Goal: Information Seeking & Learning: Learn about a topic

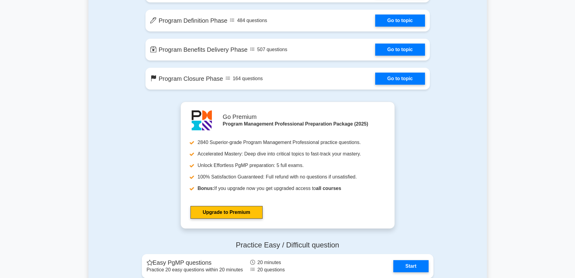
scroll to position [695, 0]
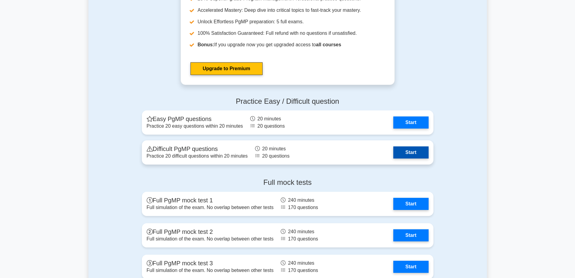
click at [401, 150] on link "Start" at bounding box center [411, 152] width 35 height 12
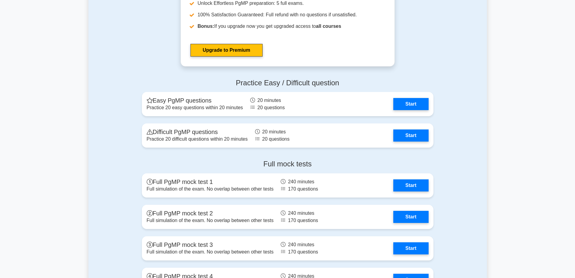
scroll to position [755, 0]
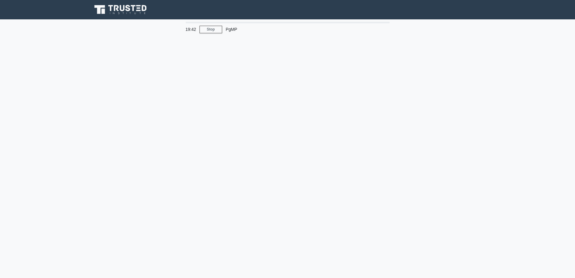
click at [227, 115] on div "19:42 Stop PgMP" at bounding box center [287, 173] width 399 height 302
click at [192, 72] on div "19:40 Stop PgMP" at bounding box center [287, 173] width 399 height 302
click at [204, 31] on link "Stop" at bounding box center [211, 30] width 23 height 8
click at [226, 24] on div "PgMP" at bounding box center [263, 29] width 83 height 12
click at [231, 30] on div "PgMP" at bounding box center [263, 29] width 83 height 12
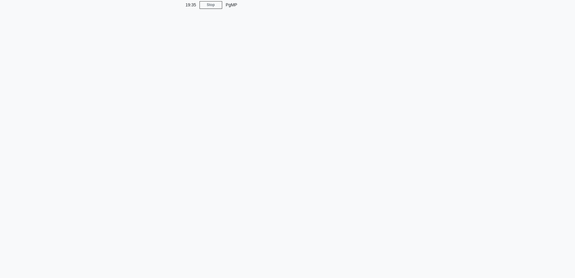
scroll to position [49, 0]
click at [198, 111] on div "19:35 Stop PgMP" at bounding box center [287, 124] width 399 height 302
click at [203, 171] on div "19:34 Stop PgMP" at bounding box center [287, 124] width 399 height 302
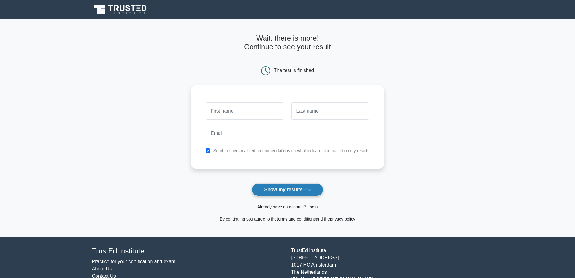
click at [293, 186] on button "Show my results" at bounding box center [287, 189] width 71 height 13
